Goal: Transaction & Acquisition: Purchase product/service

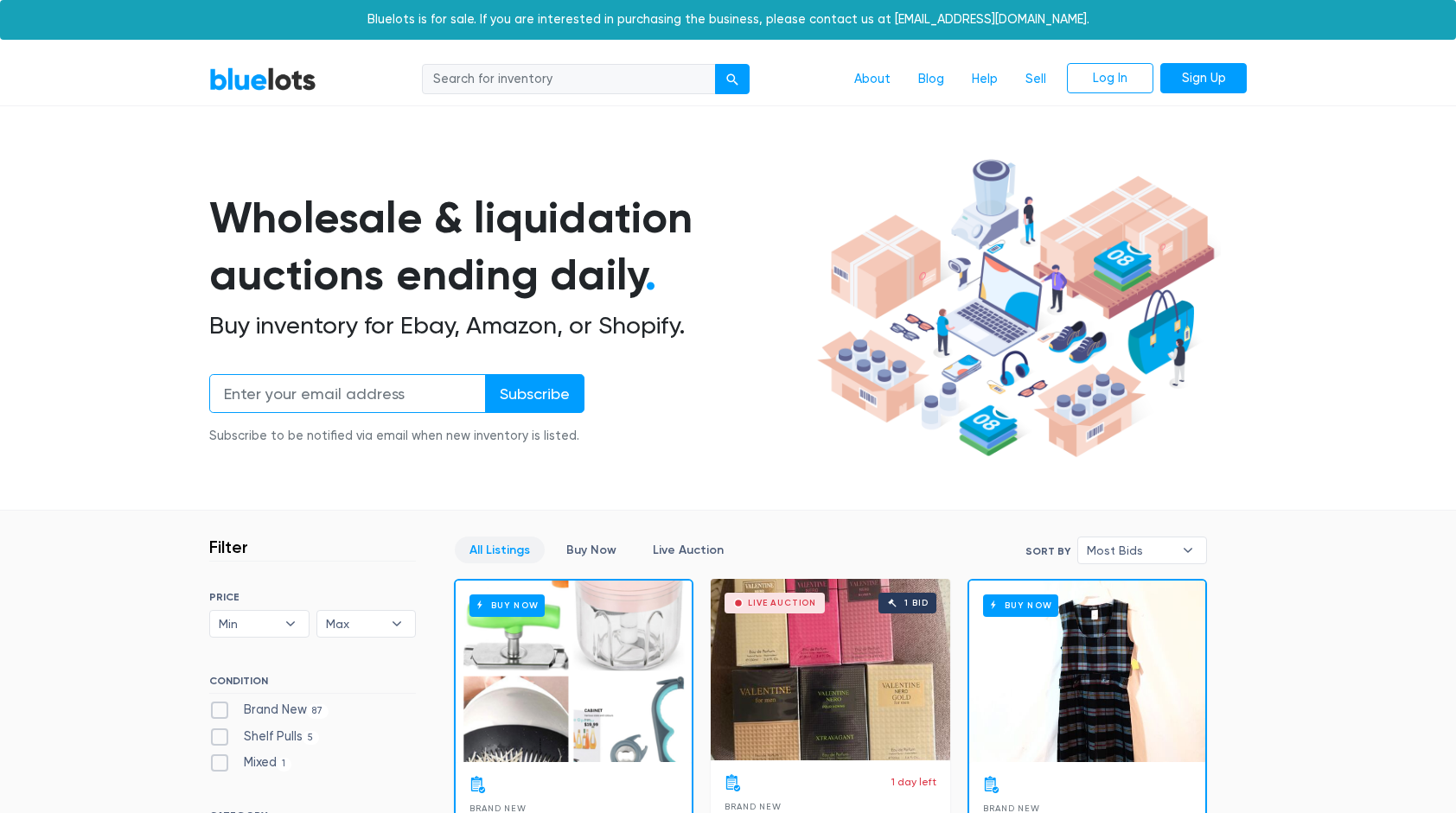
click at [388, 406] on input "email" at bounding box center [348, 394] width 277 height 39
type input "amberluna1223@gmail.com"
click at [1219, 72] on link "Sign Up" at bounding box center [1203, 79] width 87 height 31
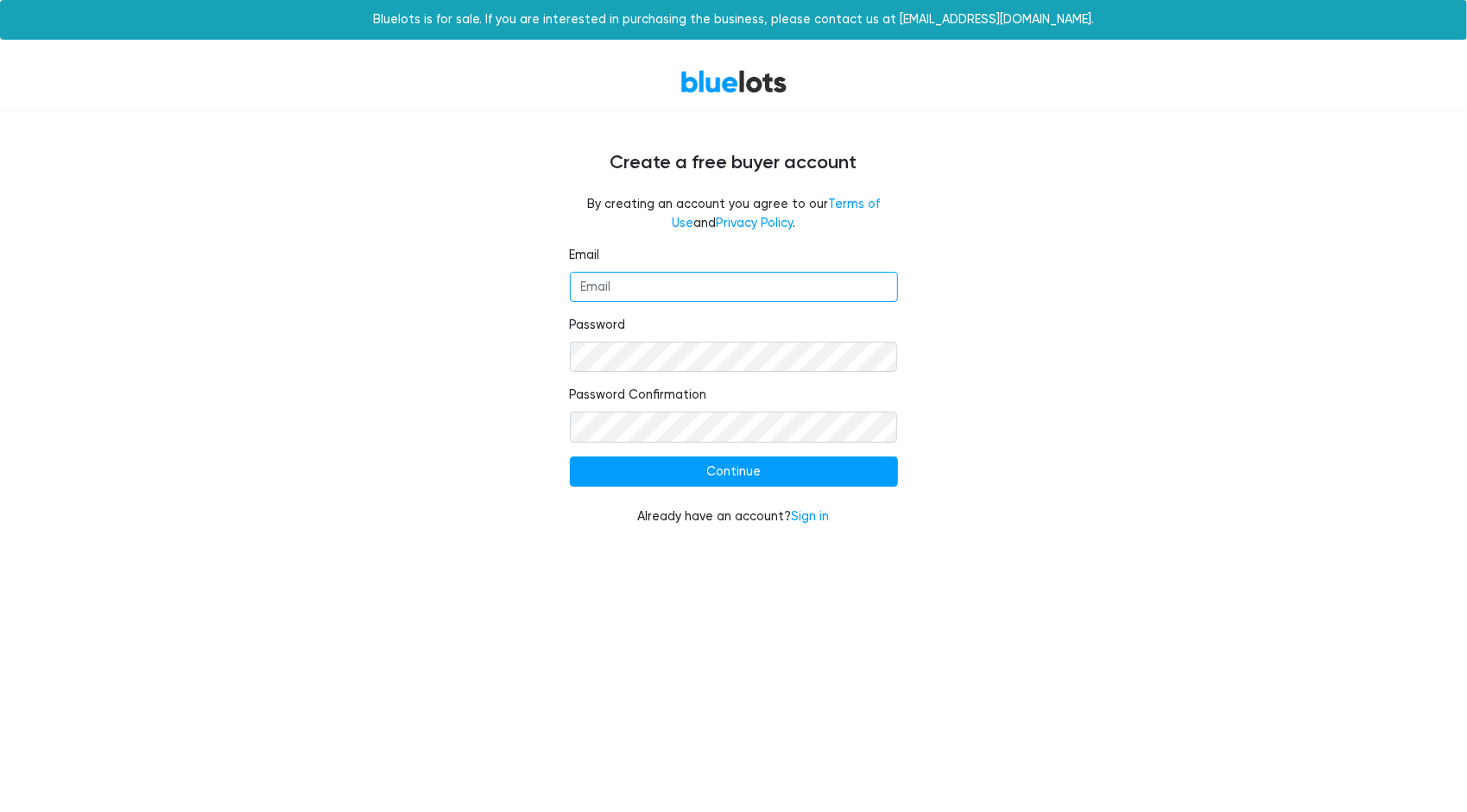
click at [822, 281] on input "Email" at bounding box center [734, 287] width 328 height 31
type input "amberluna1223@gmail.com"
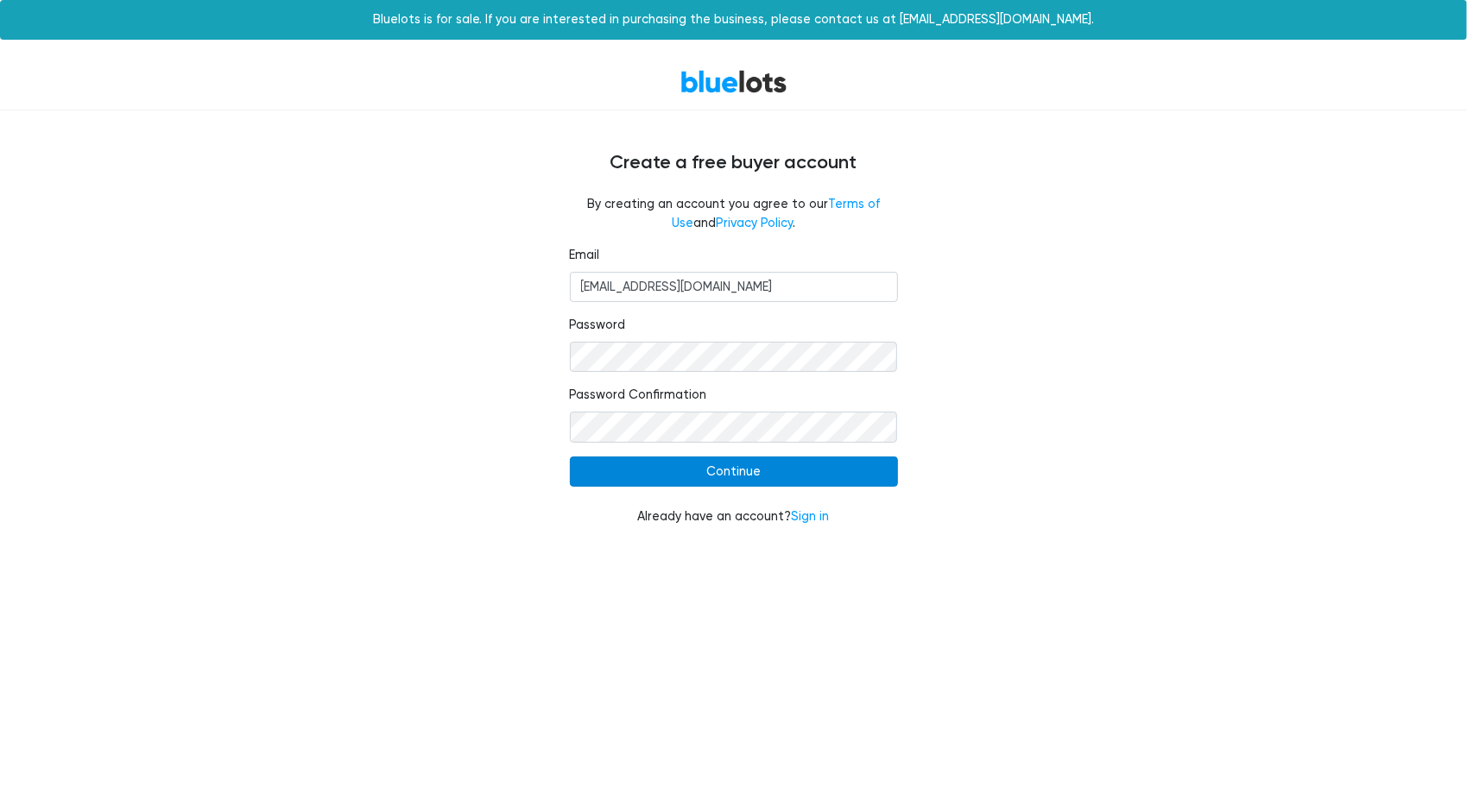
click at [755, 483] on input "Continue" at bounding box center [734, 472] width 328 height 31
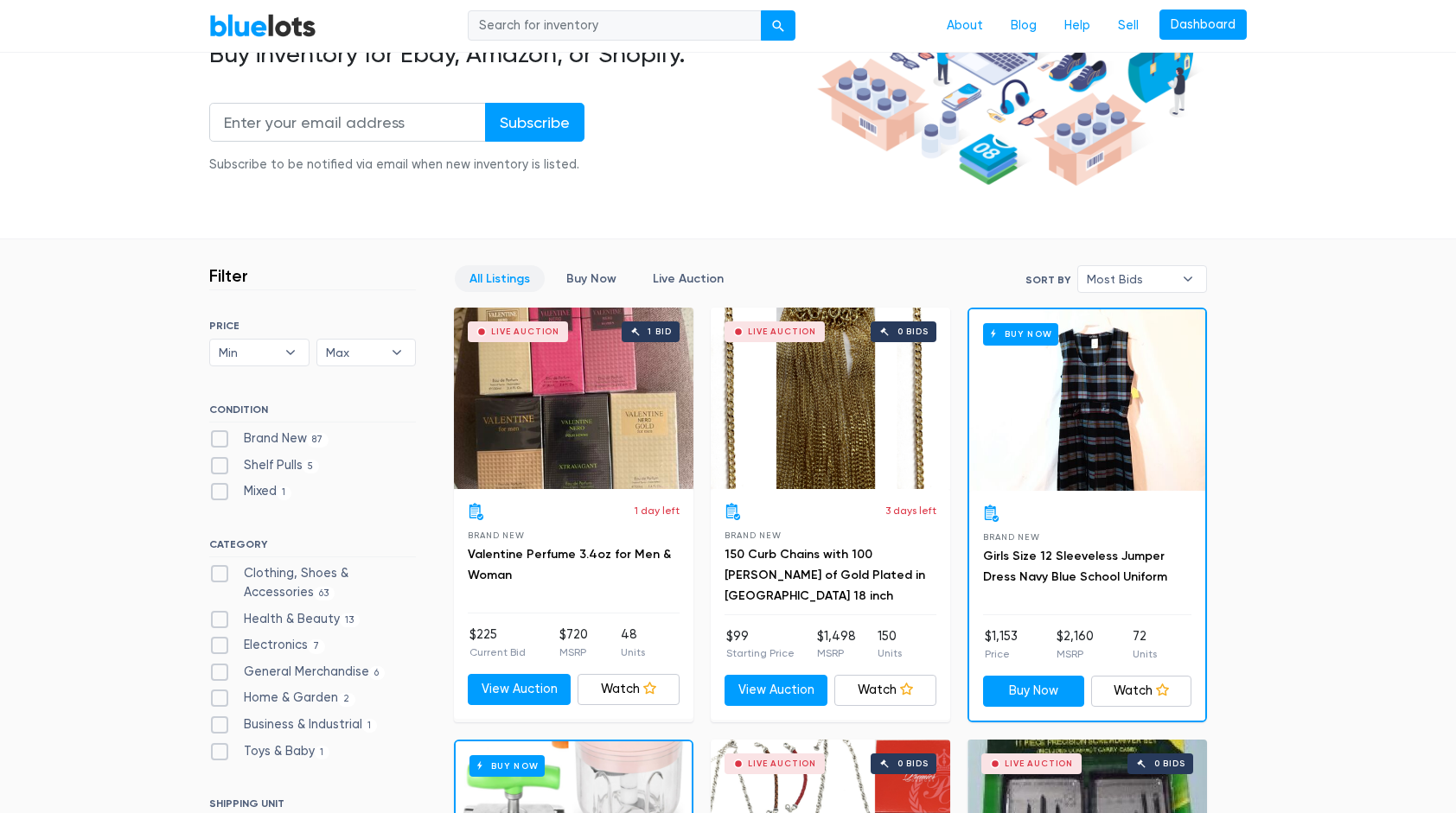
scroll to position [266, 0]
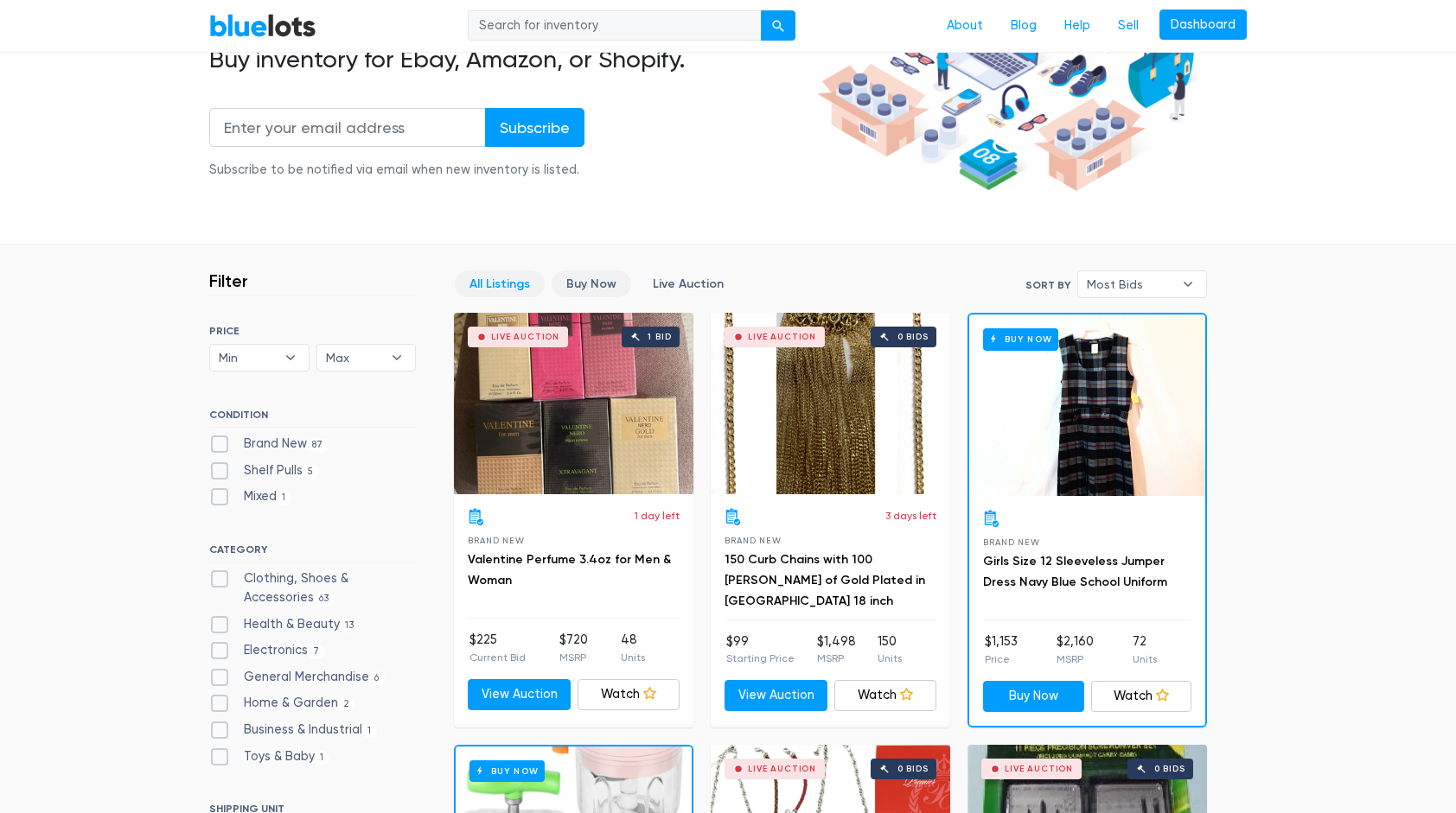
click at [584, 280] on link "Buy Now" at bounding box center [592, 283] width 80 height 26
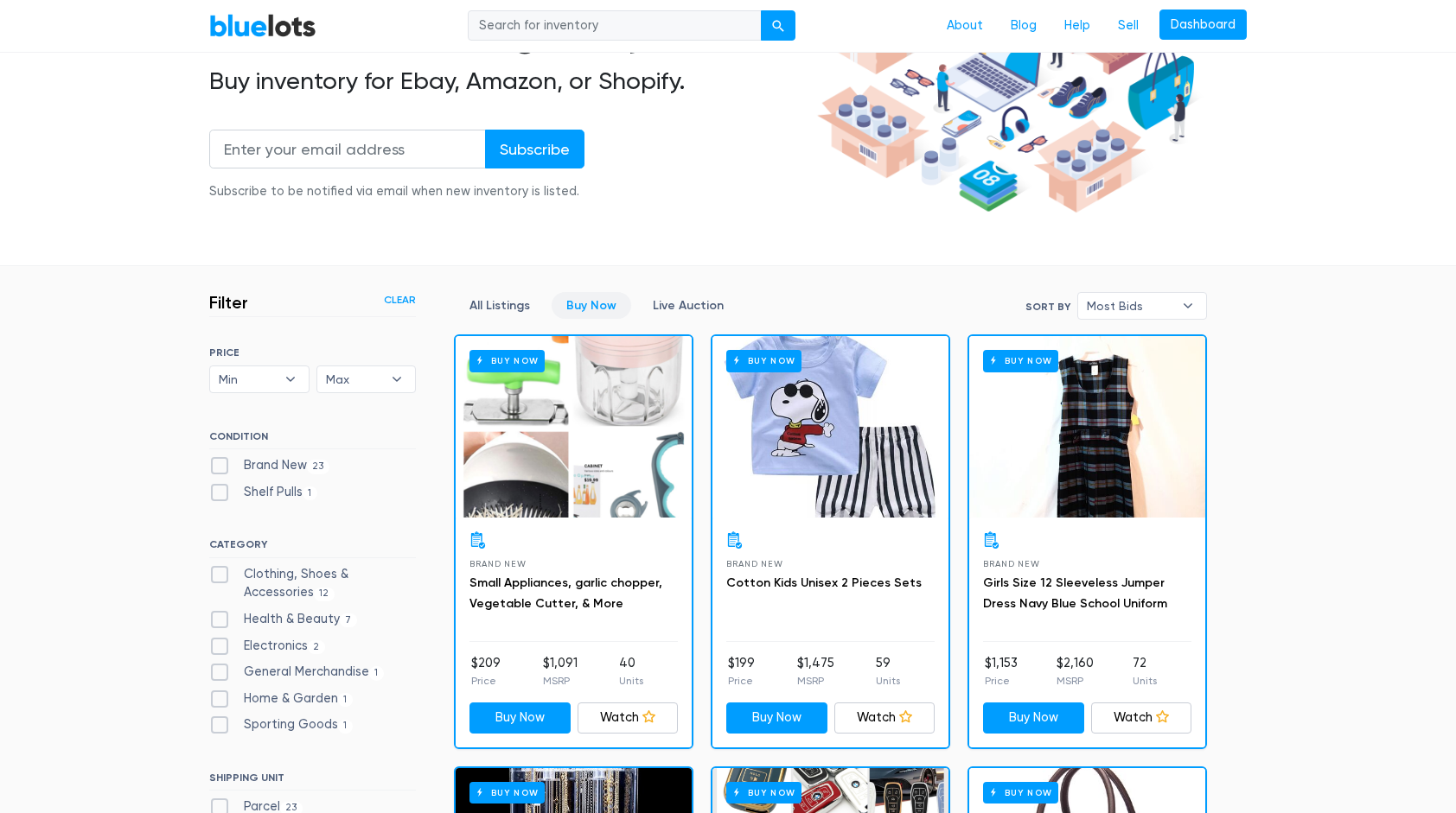
scroll to position [243, 0]
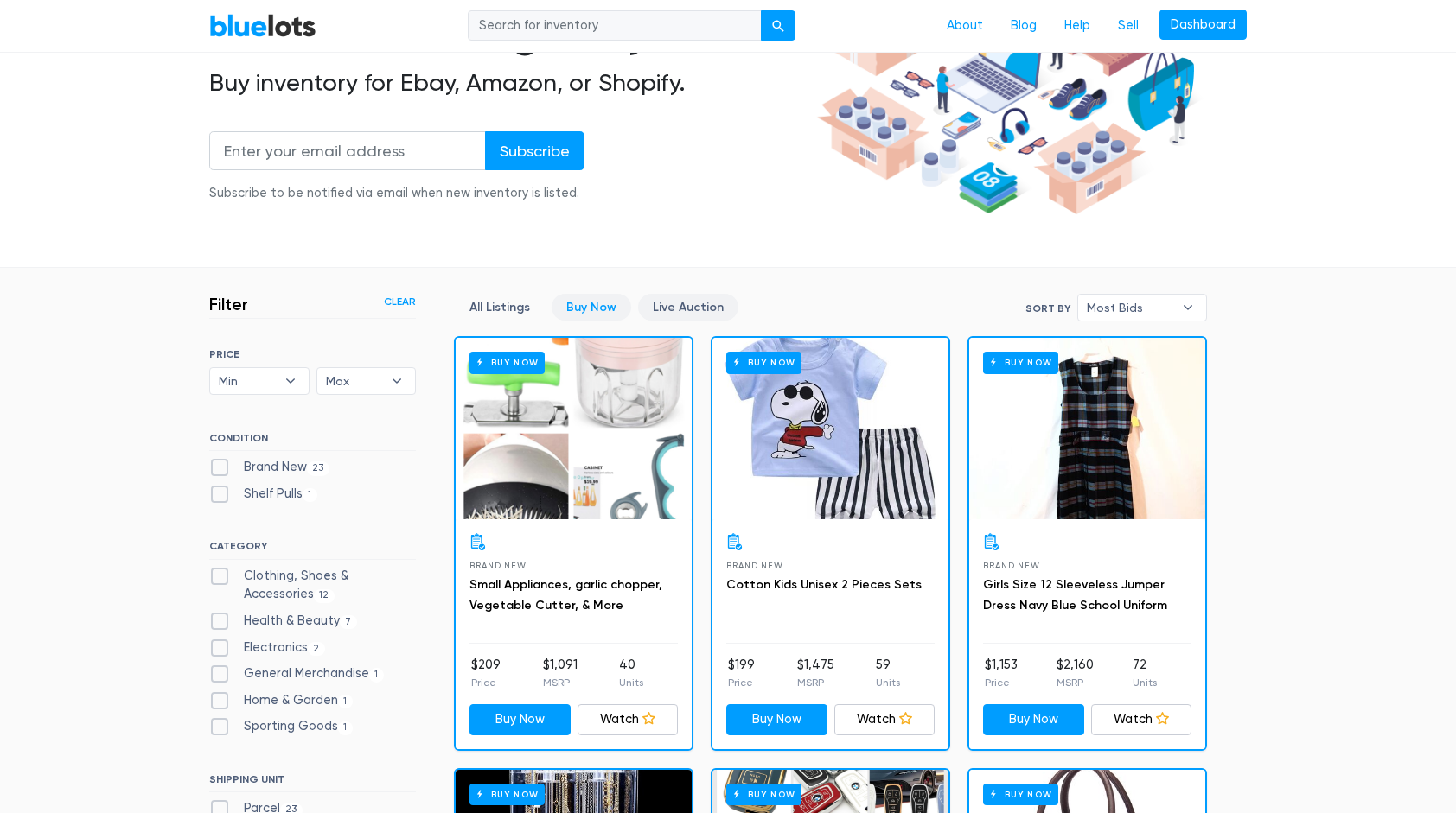
click at [689, 304] on link "Live Auction" at bounding box center [688, 306] width 100 height 26
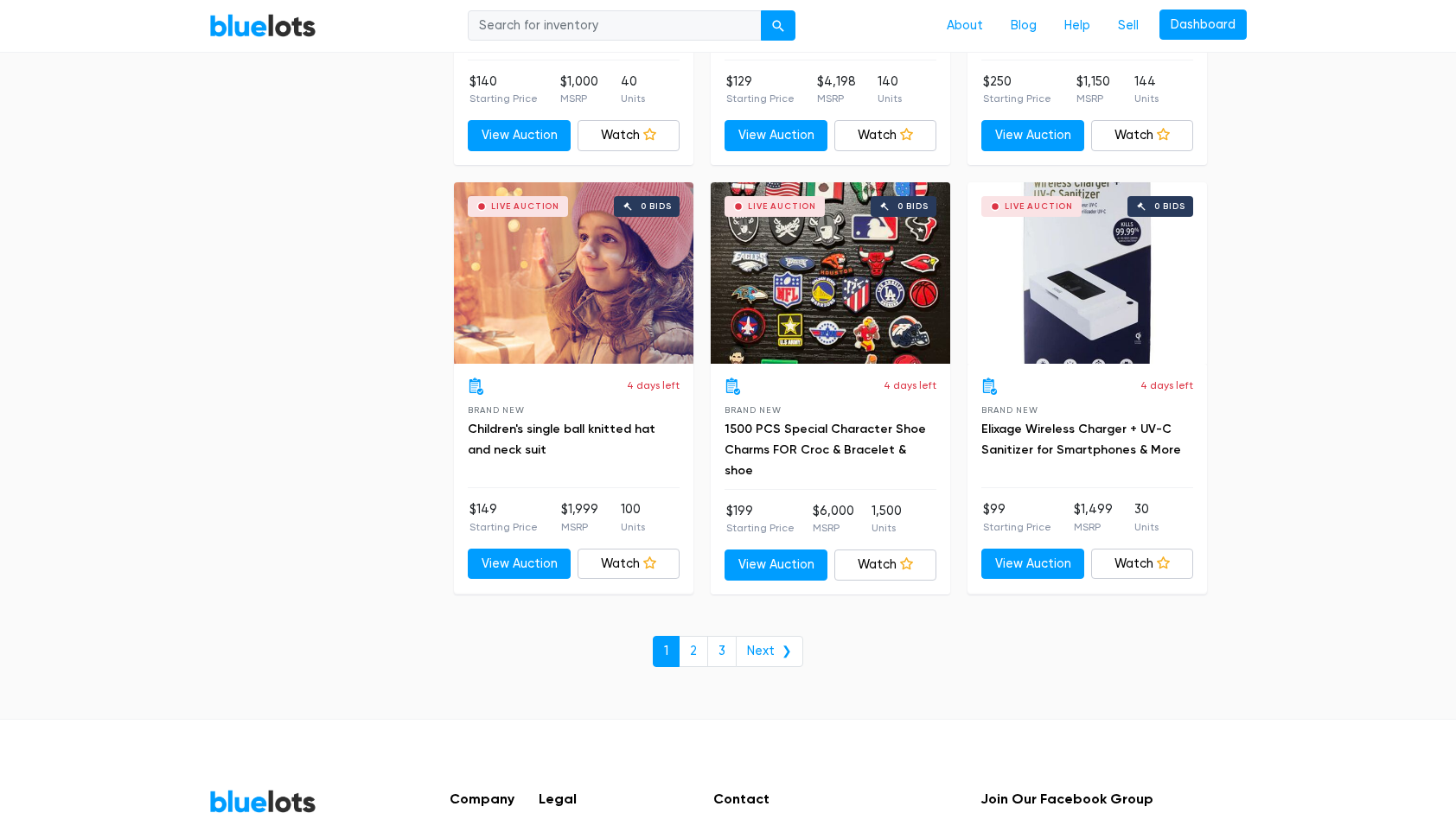
scroll to position [6395, 0]
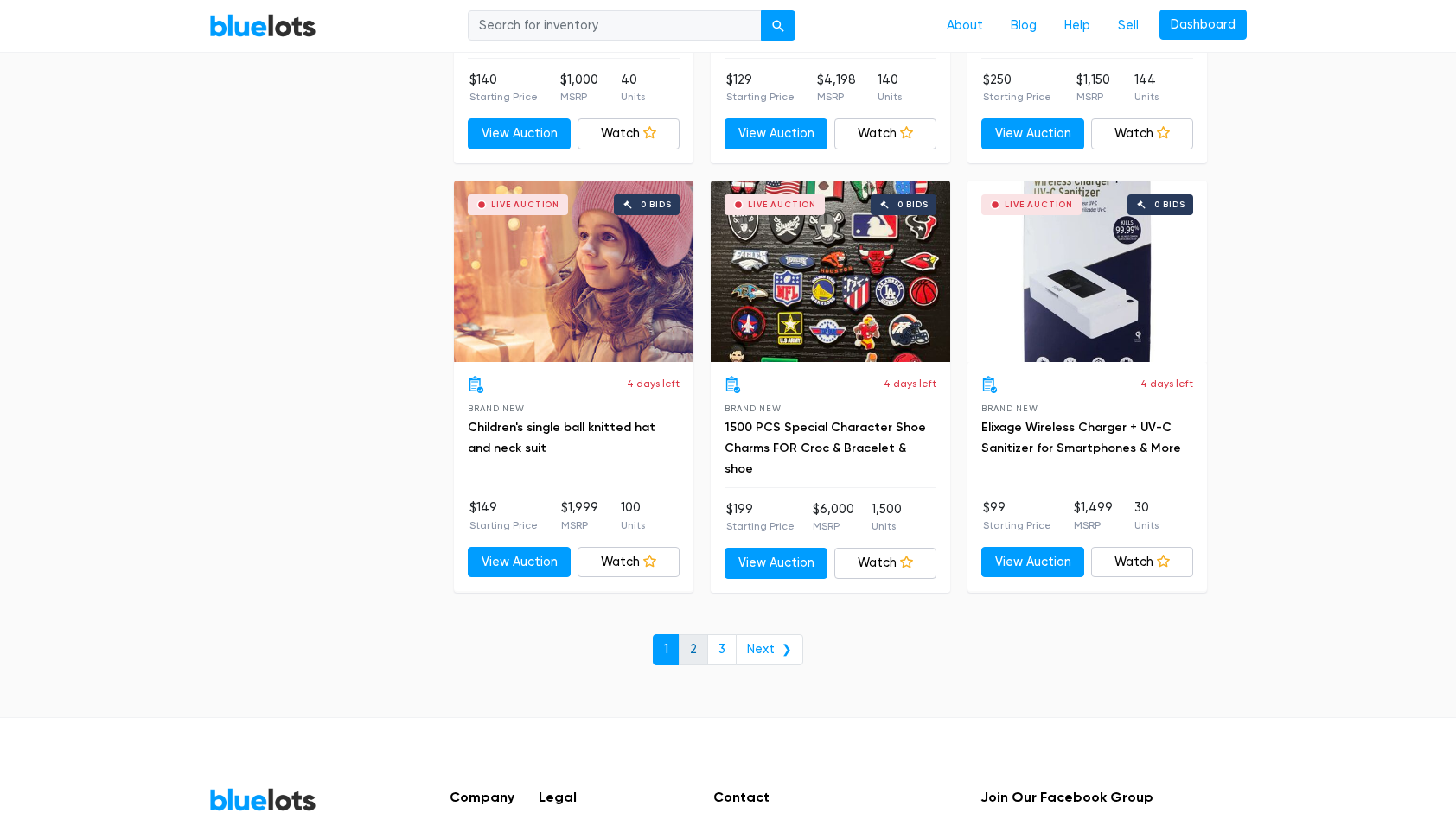
click at [694, 637] on link "2" at bounding box center [693, 650] width 29 height 31
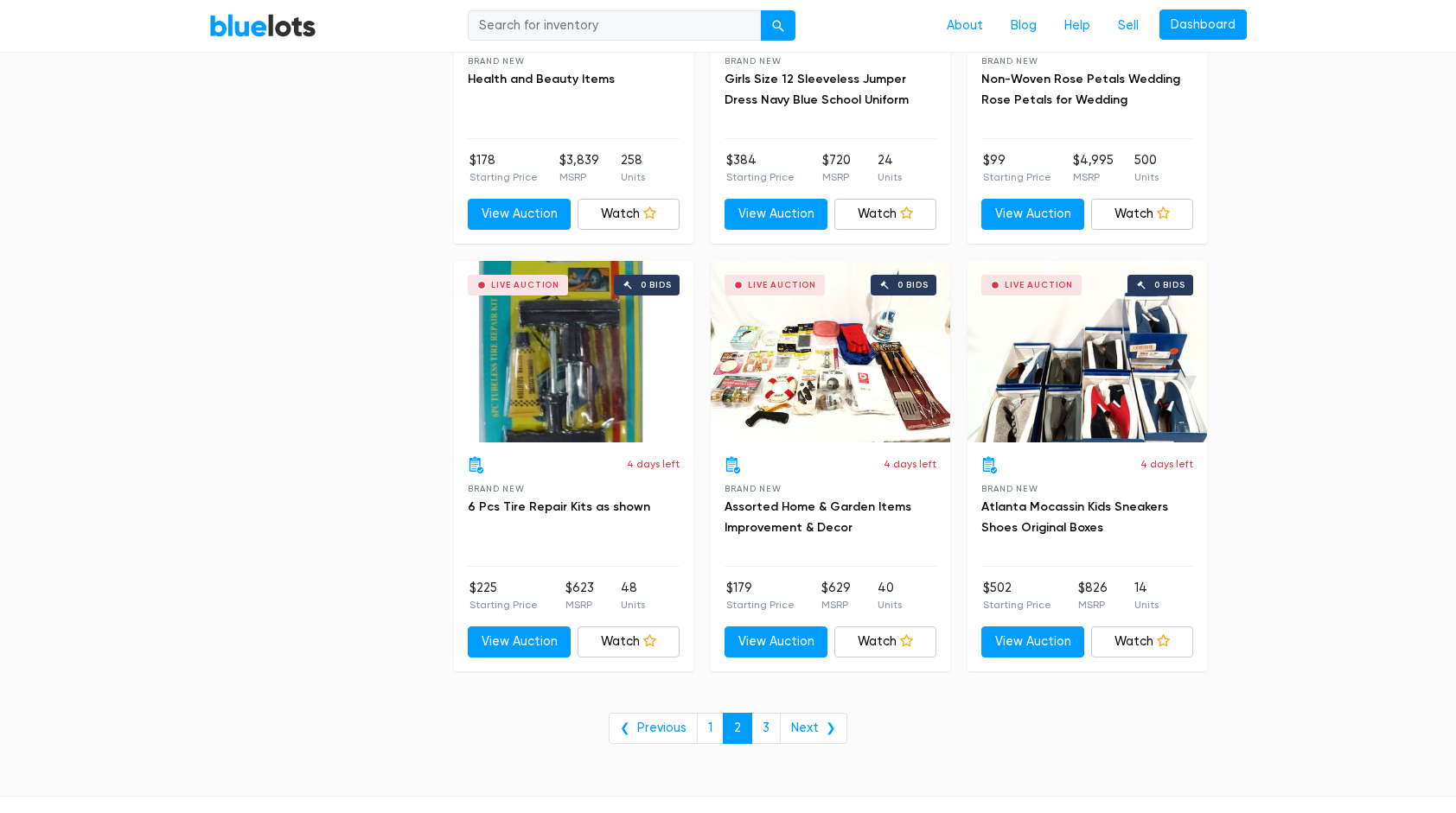
scroll to position [5914, 0]
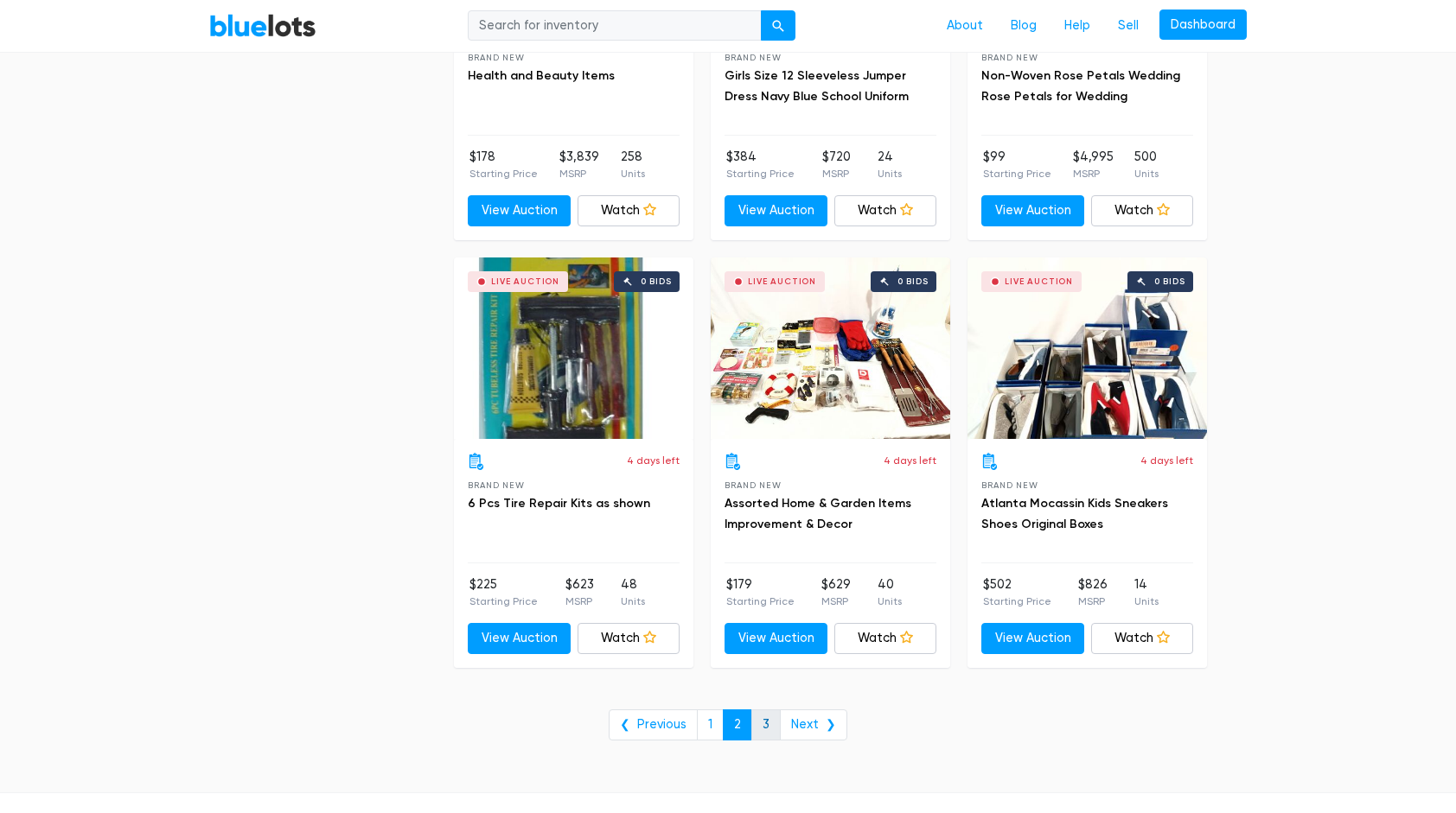
click at [762, 716] on link "3" at bounding box center [766, 725] width 29 height 31
